Goal: Task Accomplishment & Management: Manage account settings

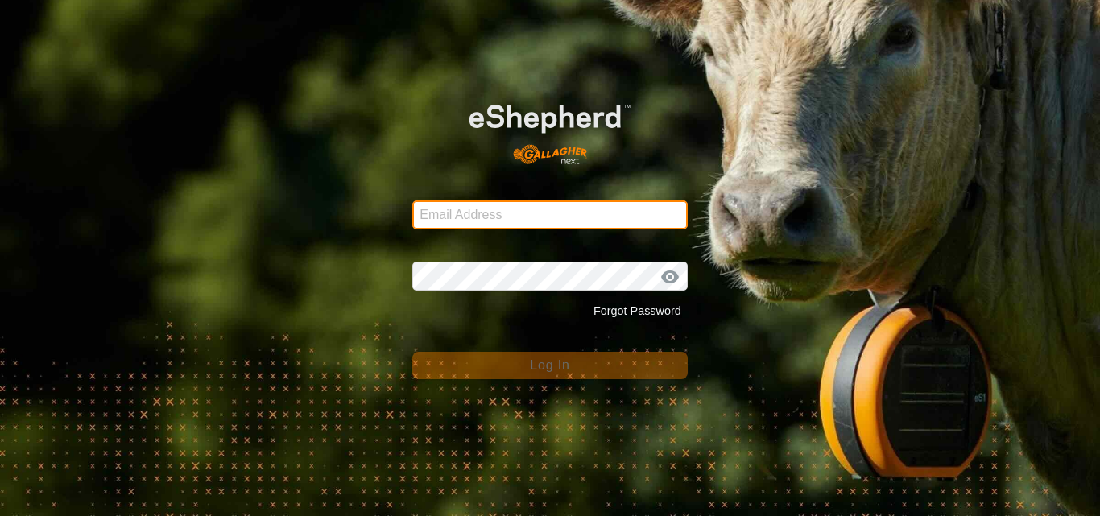
click at [513, 219] on input "Email Address" at bounding box center [549, 215] width 275 height 29
type input "[EMAIL_ADDRESS][DOMAIN_NAME]"
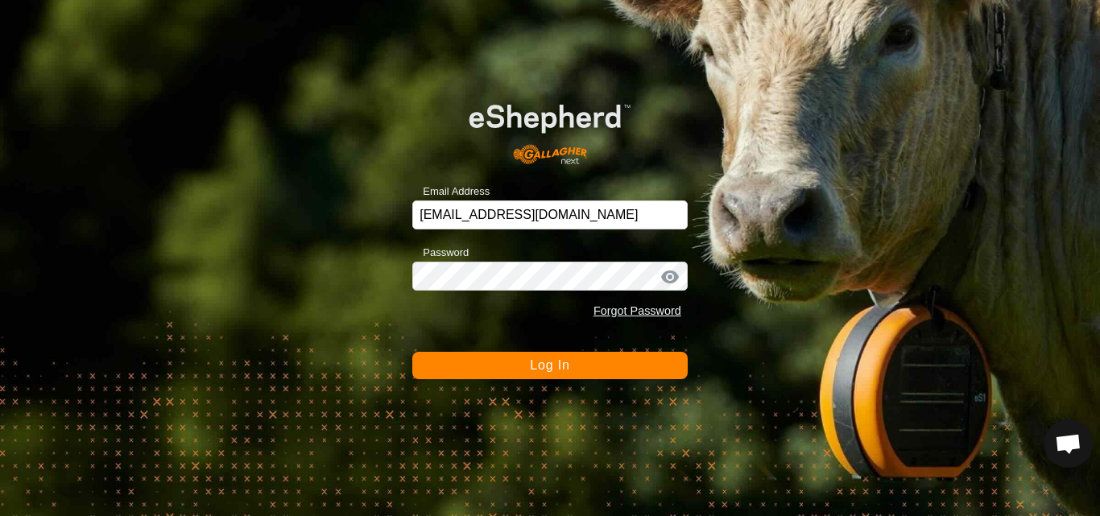
click at [544, 369] on span "Log In" at bounding box center [549, 365] width 39 height 14
